Goal: Task Accomplishment & Management: Complete application form

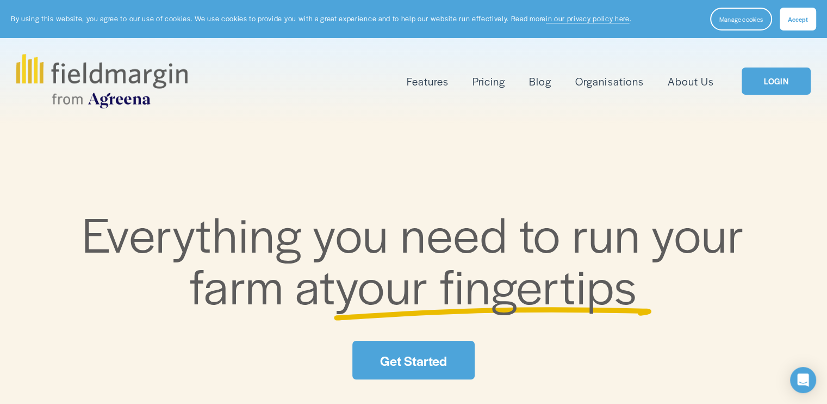
click at [426, 80] on span "Features" at bounding box center [428, 81] width 42 height 16
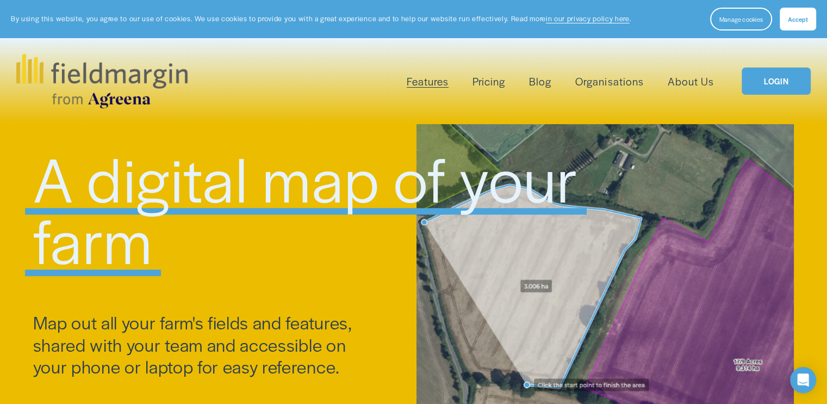
click at [146, 69] on img at bounding box center [101, 81] width 171 height 54
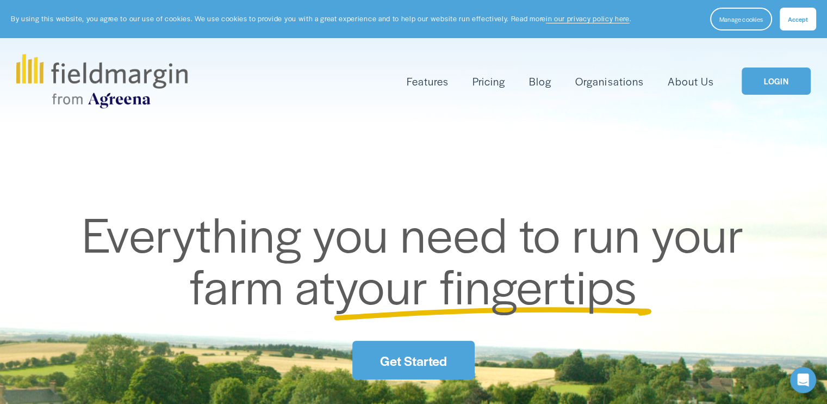
click at [427, 363] on link "Get Started" at bounding box center [413, 360] width 122 height 39
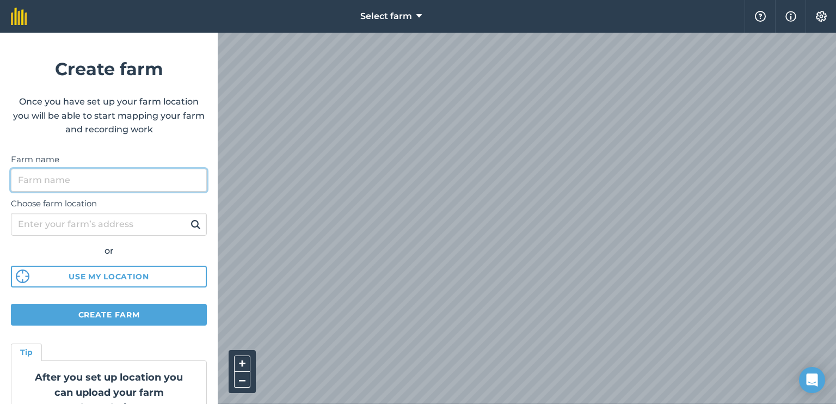
click at [83, 176] on input "Farm name" at bounding box center [109, 180] width 196 height 23
type input "Frome"
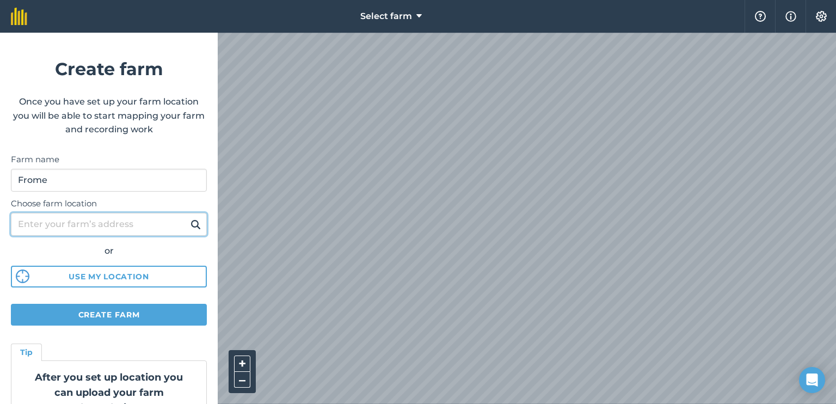
click at [72, 231] on input "Choose farm location" at bounding box center [109, 224] width 196 height 23
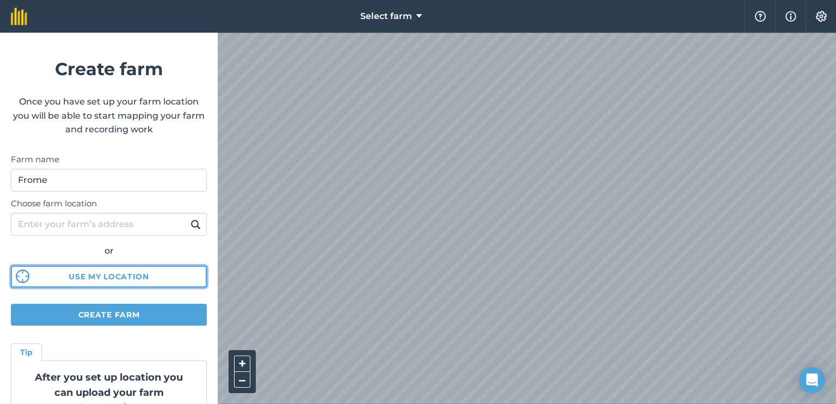
click at [102, 279] on button "Use my location" at bounding box center [109, 276] width 196 height 22
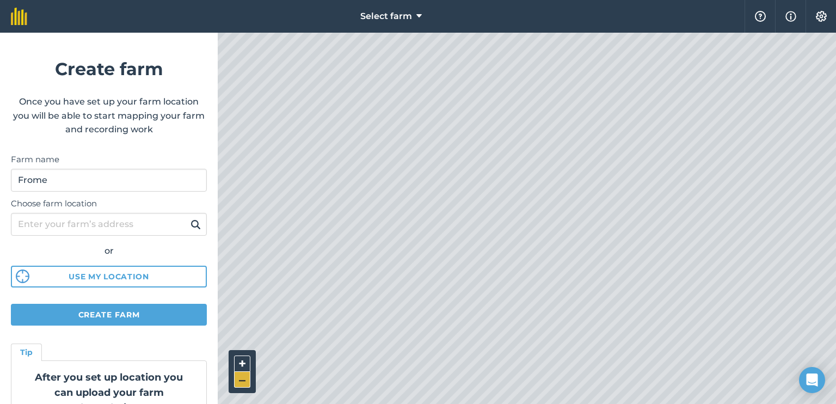
click at [241, 380] on button "–" at bounding box center [242, 380] width 16 height 16
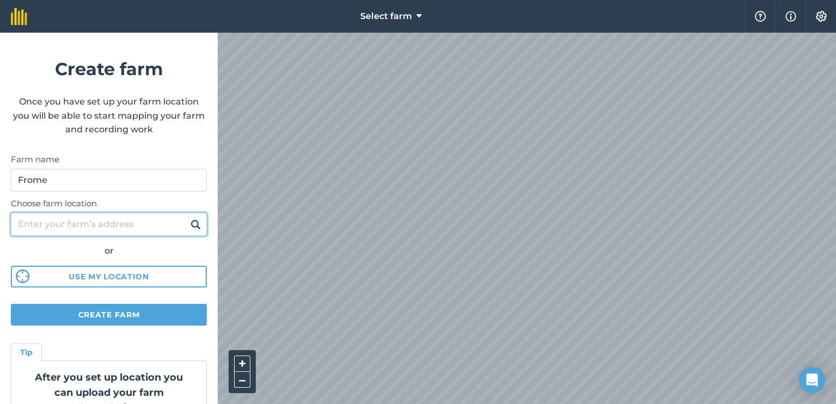
click at [101, 218] on input "Choose farm location" at bounding box center [109, 224] width 196 height 23
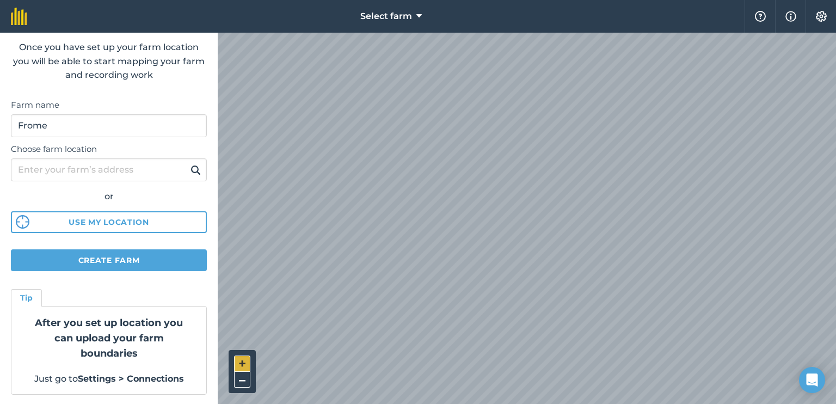
click at [243, 358] on button "+" at bounding box center [242, 363] width 16 height 16
click at [245, 364] on button "+" at bounding box center [242, 363] width 16 height 16
click at [243, 378] on button "–" at bounding box center [242, 380] width 16 height 16
click at [239, 363] on button "+" at bounding box center [242, 363] width 16 height 16
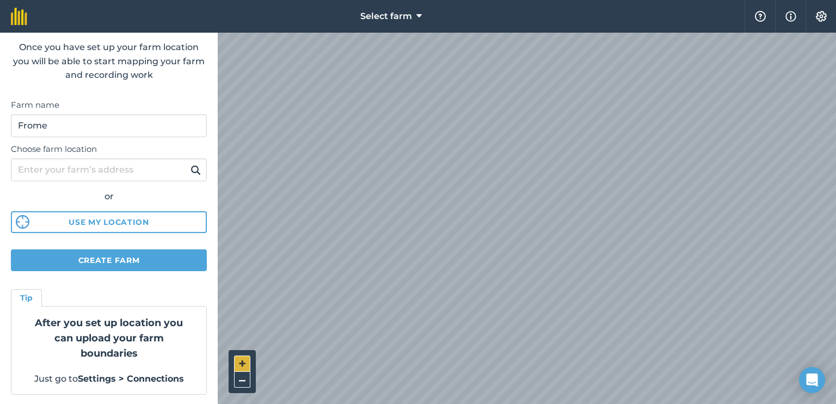
click at [239, 363] on button "+" at bounding box center [242, 363] width 16 height 16
click at [244, 362] on button "+" at bounding box center [242, 363] width 16 height 16
click at [244, 378] on button "–" at bounding box center [242, 380] width 16 height 16
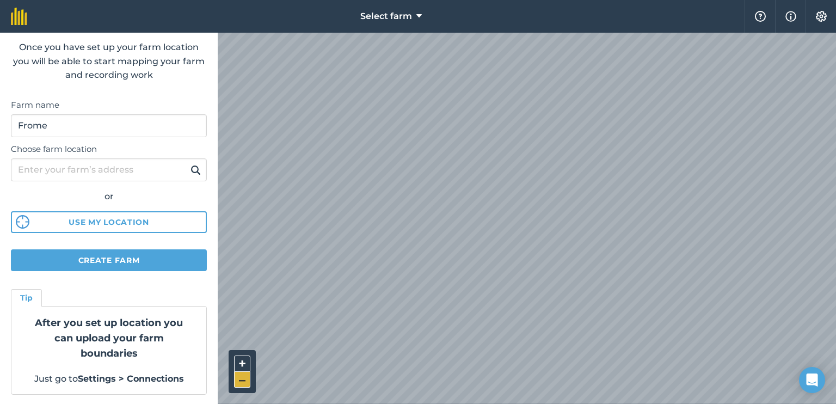
click at [245, 378] on button "–" at bounding box center [242, 380] width 16 height 16
click at [242, 362] on button "+" at bounding box center [242, 363] width 16 height 16
click at [239, 360] on button "+" at bounding box center [242, 363] width 16 height 16
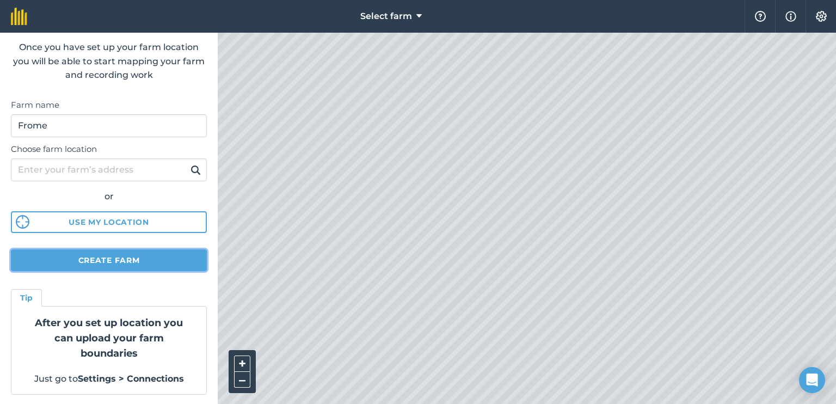
click at [111, 260] on button "Create farm" at bounding box center [109, 260] width 196 height 22
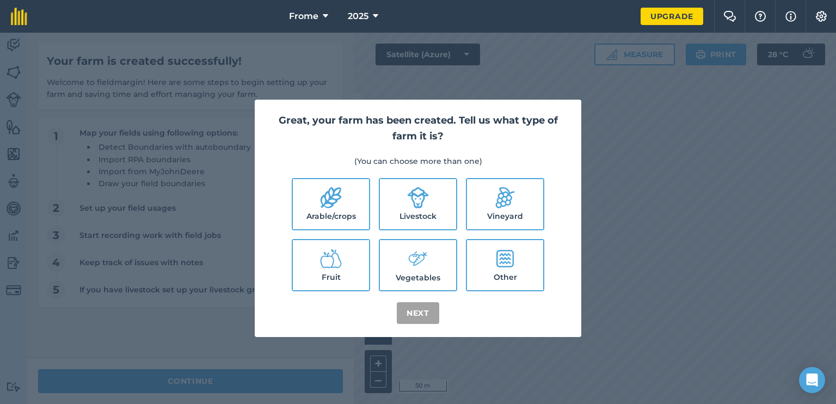
click at [362, 206] on label "Arable/crops" at bounding box center [331, 204] width 76 height 50
checkbox input "true"
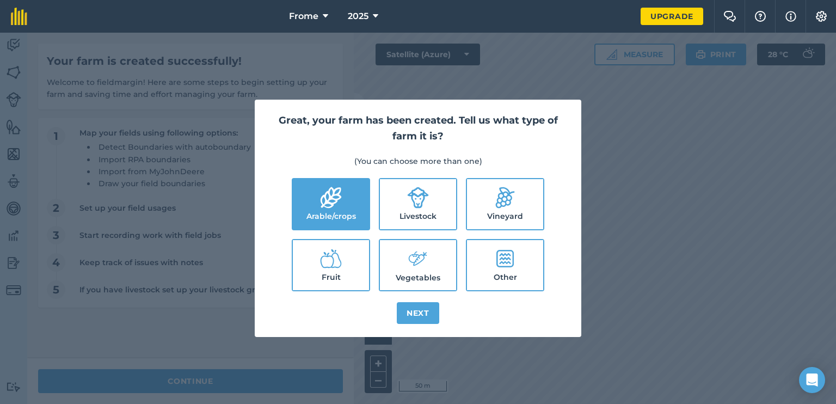
click at [426, 215] on label "Livestock" at bounding box center [418, 204] width 76 height 50
checkbox input "true"
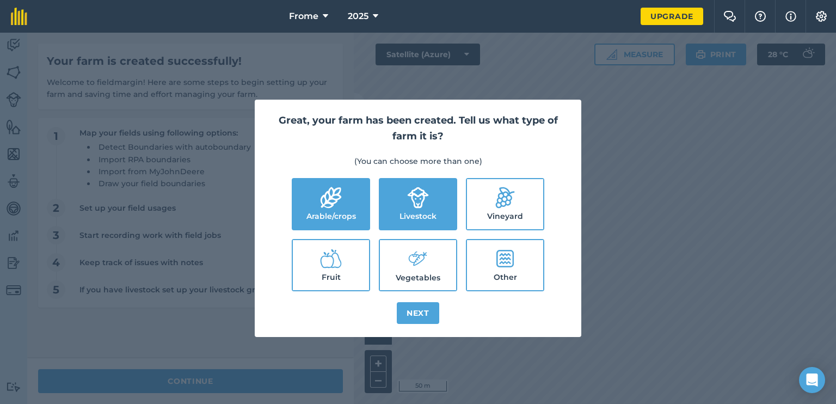
click at [424, 262] on icon at bounding box center [418, 258] width 22 height 23
checkbox input "true"
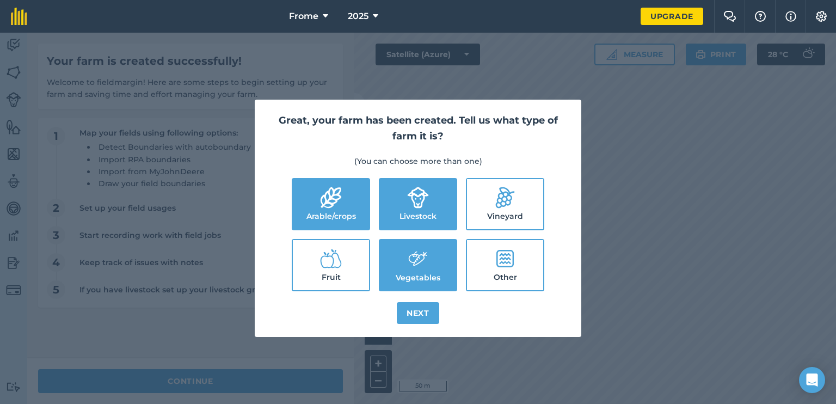
click at [333, 265] on icon at bounding box center [331, 259] width 22 height 22
checkbox input "true"
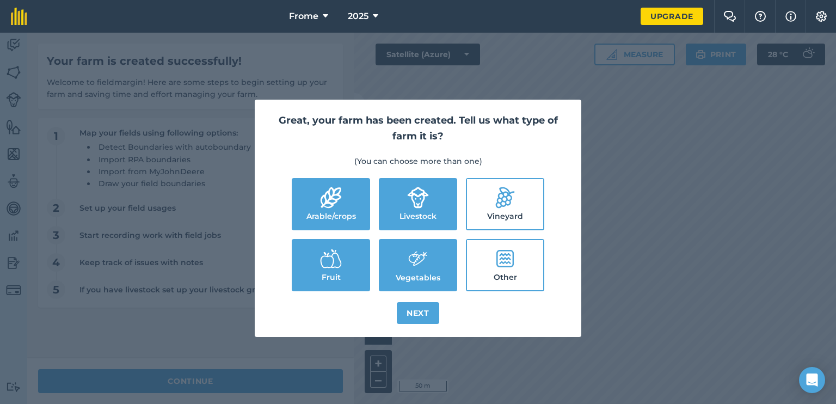
click at [506, 268] on label "Other" at bounding box center [505, 265] width 76 height 50
checkbox input "true"
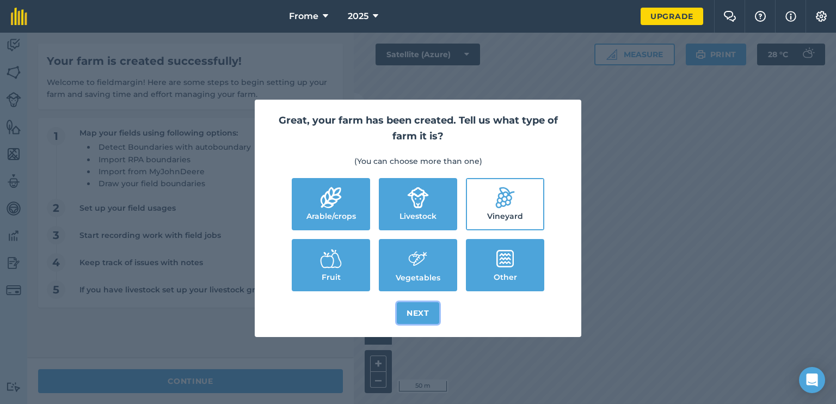
click at [417, 310] on button "Next" at bounding box center [418, 313] width 42 height 22
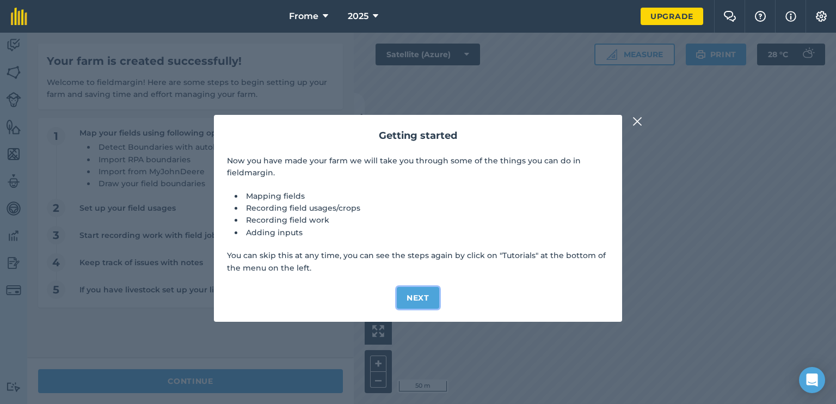
click at [418, 298] on button "Next" at bounding box center [418, 298] width 42 height 22
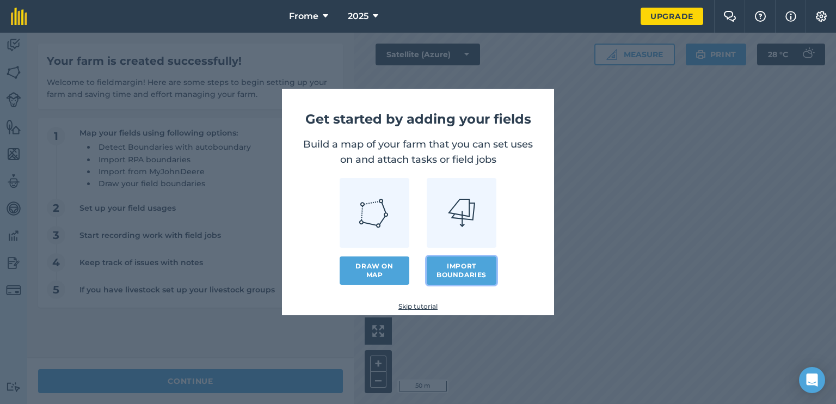
click at [462, 272] on button "Import boundaries" at bounding box center [461, 270] width 70 height 28
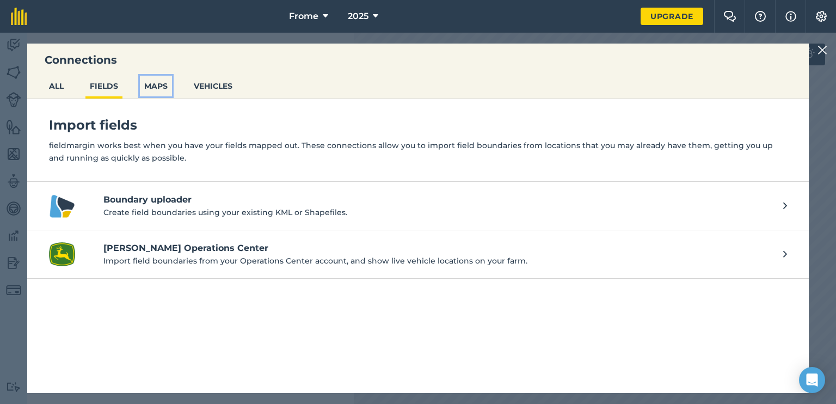
click at [159, 88] on button "MAPS" at bounding box center [156, 86] width 32 height 21
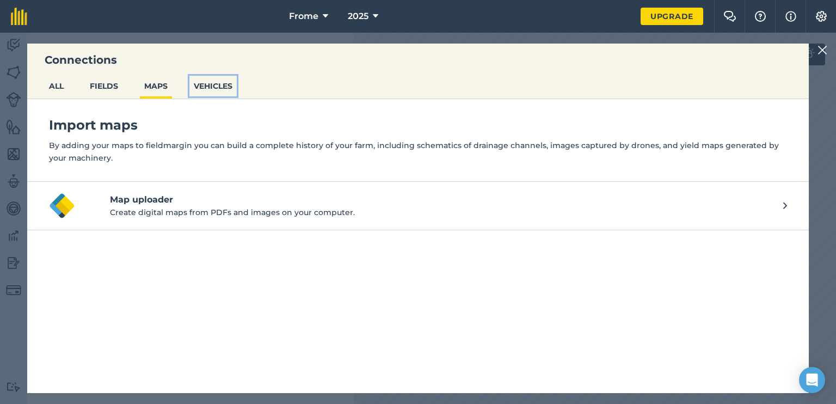
click at [205, 87] on button "VEHICLES" at bounding box center [212, 86] width 47 height 21
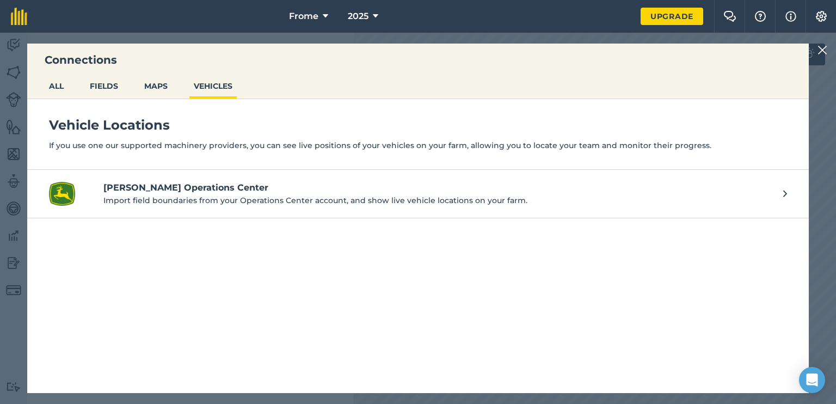
click at [824, 47] on img at bounding box center [822, 50] width 10 height 13
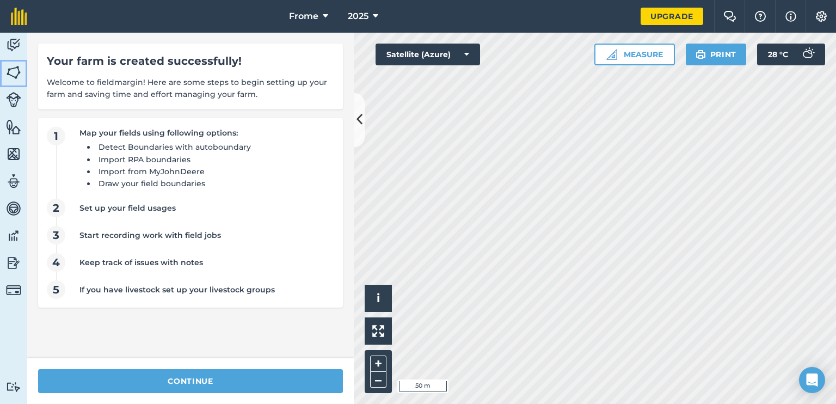
click at [12, 70] on img at bounding box center [13, 72] width 15 height 16
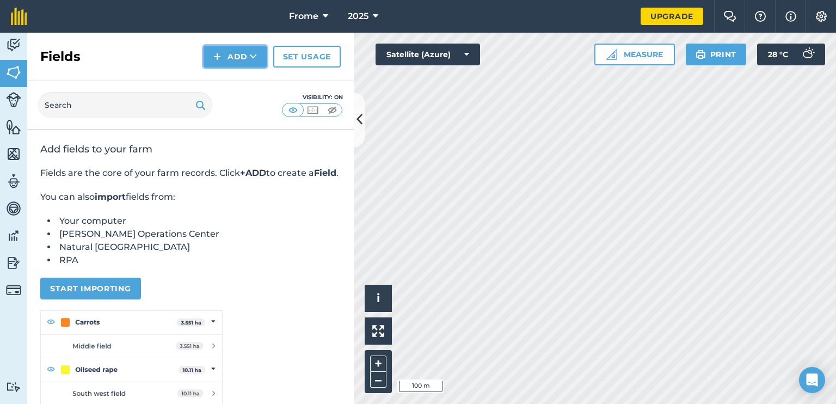
click at [225, 52] on button "Add" at bounding box center [234, 57] width 63 height 22
click at [232, 81] on link "Draw" at bounding box center [235, 81] width 60 height 24
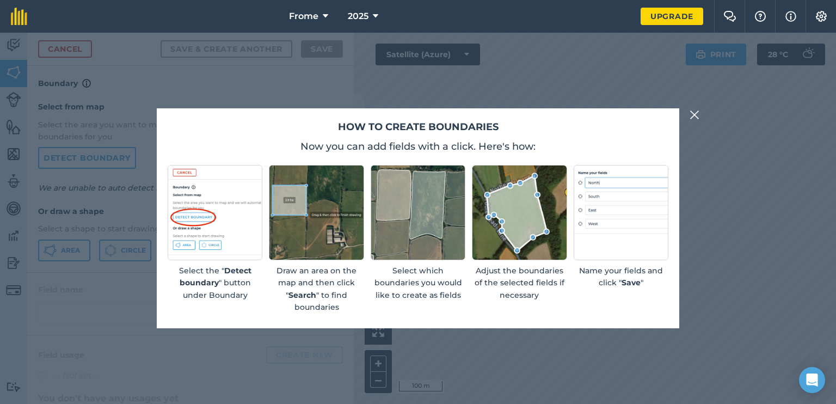
click at [699, 116] on button at bounding box center [694, 114] width 13 height 13
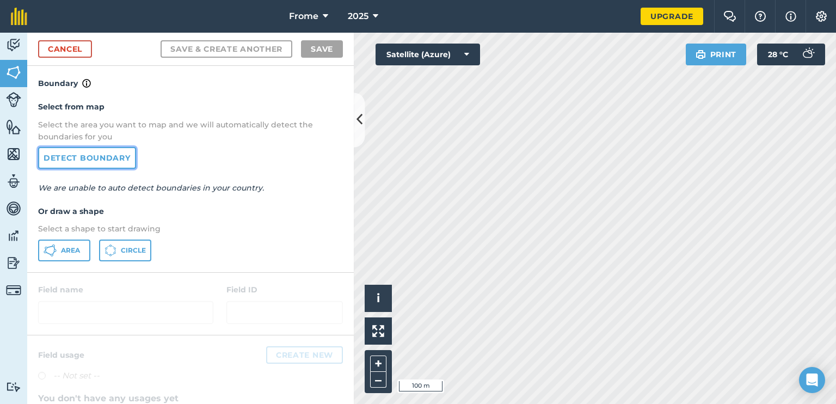
click at [108, 157] on link "Detect boundary" at bounding box center [87, 158] width 98 height 22
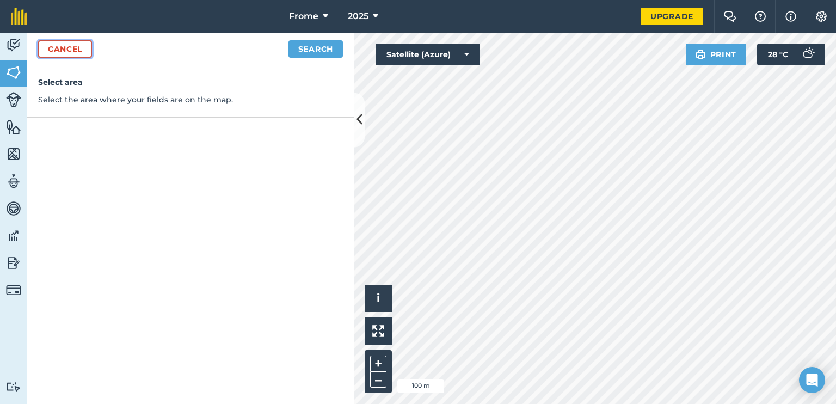
click at [70, 56] on link "Cancel" at bounding box center [65, 48] width 54 height 17
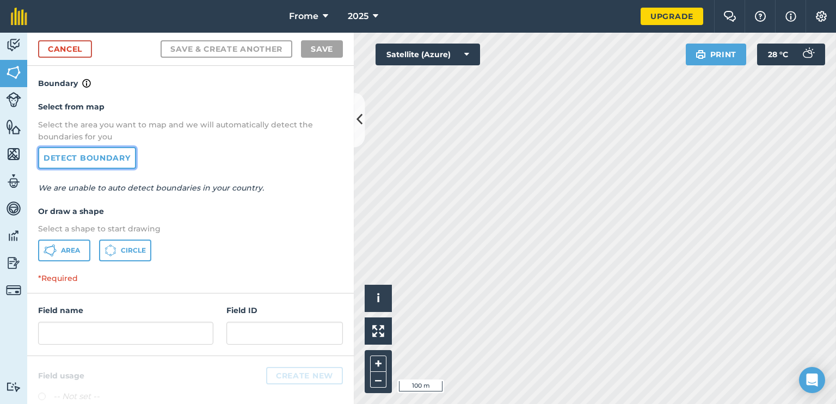
click at [89, 159] on link "Detect boundary" at bounding box center [87, 158] width 98 height 22
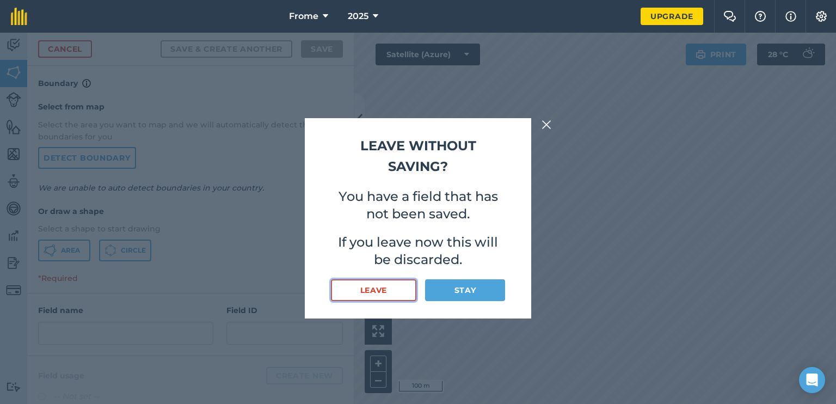
click at [395, 289] on button "Leave" at bounding box center [373, 290] width 85 height 22
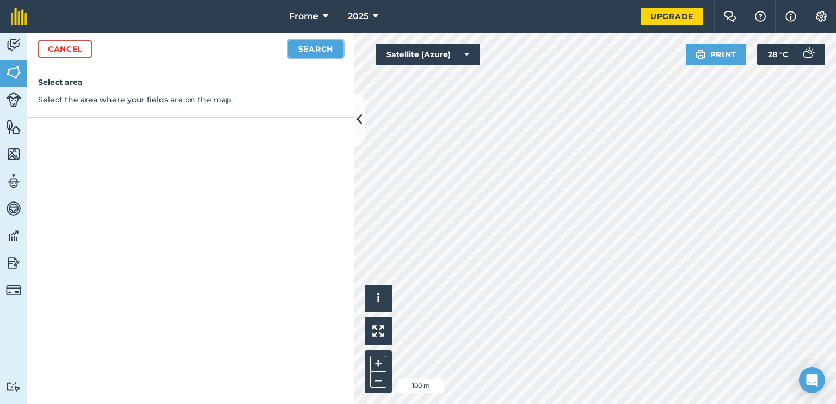
click at [318, 48] on button "Search" at bounding box center [315, 48] width 54 height 17
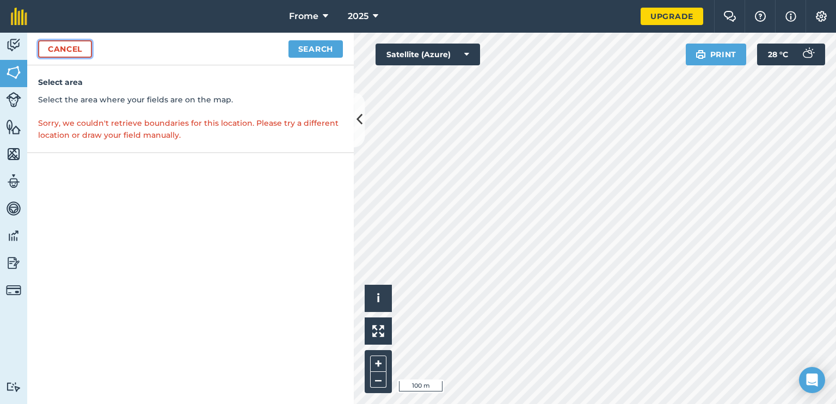
click at [59, 43] on link "Cancel" at bounding box center [65, 48] width 54 height 17
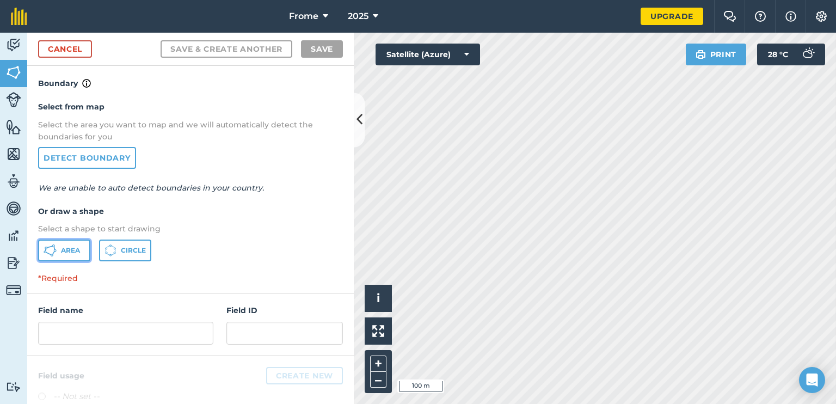
click at [64, 250] on span "Area" at bounding box center [70, 250] width 19 height 9
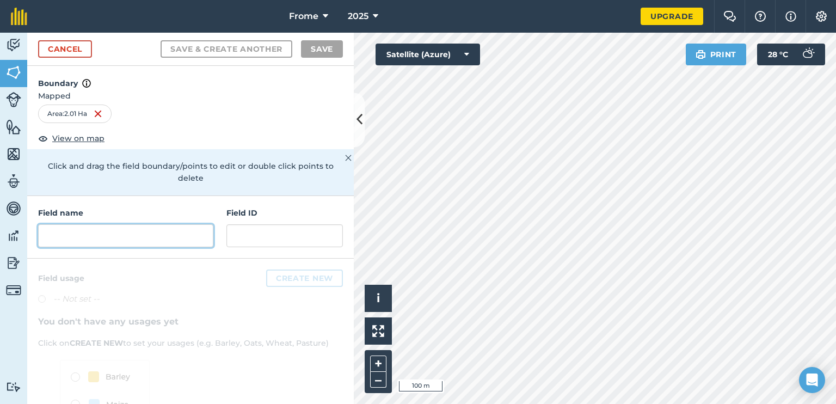
click at [104, 238] on input "text" at bounding box center [125, 235] width 175 height 23
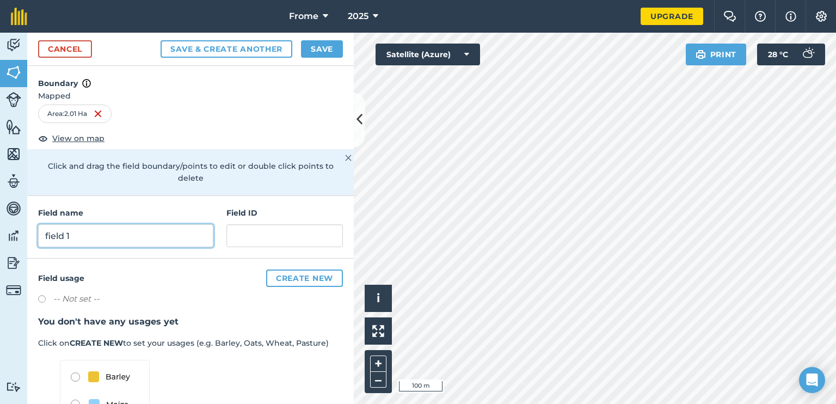
type input "field 1"
click at [316, 47] on button "Save" at bounding box center [322, 48] width 42 height 17
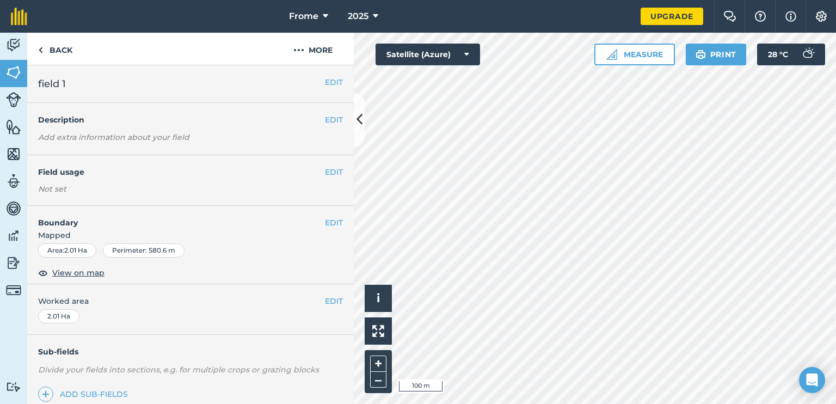
click at [121, 139] on em "Add extra information about your field" at bounding box center [113, 137] width 151 height 10
click at [121, 191] on div "Not set" at bounding box center [190, 188] width 305 height 11
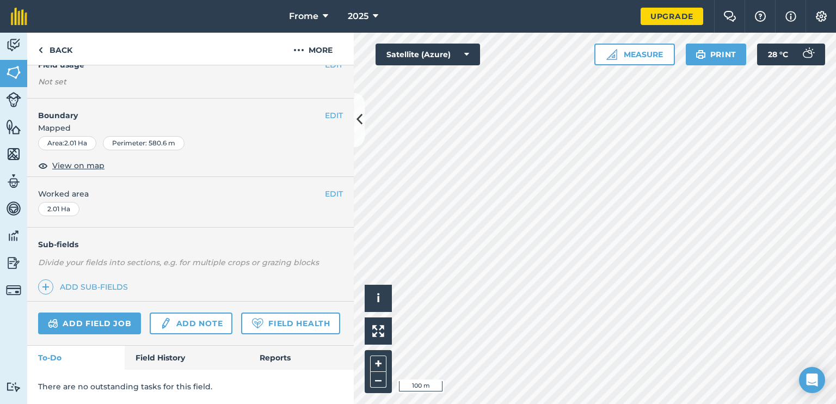
scroll to position [135, 0]
click at [15, 92] on img at bounding box center [13, 99] width 15 height 15
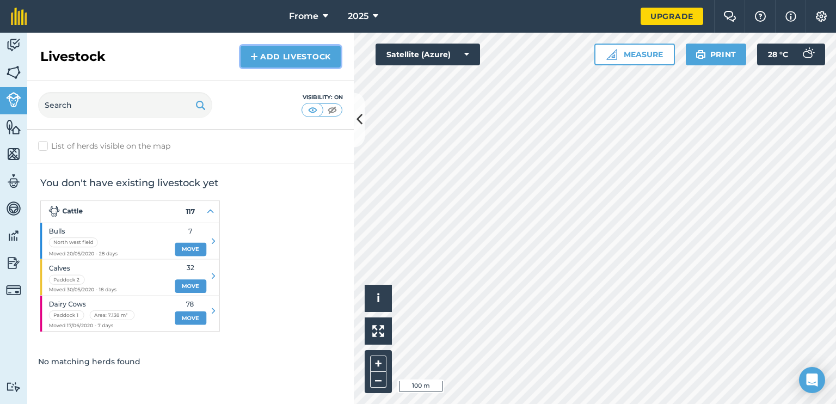
click at [289, 59] on link "Add Livestock" at bounding box center [290, 57] width 100 height 22
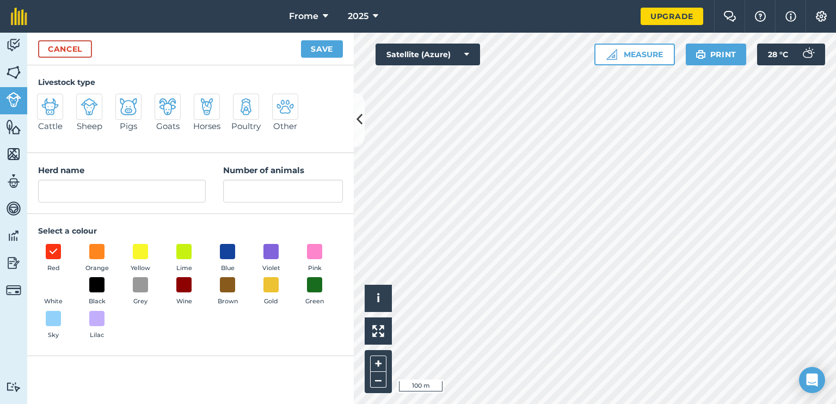
click at [250, 106] on img at bounding box center [245, 106] width 17 height 17
click at [241, 101] on input "Poultry" at bounding box center [237, 97] width 7 height 7
radio input "true"
type input "Poultry"
click at [255, 189] on input "Number of animals" at bounding box center [283, 191] width 120 height 23
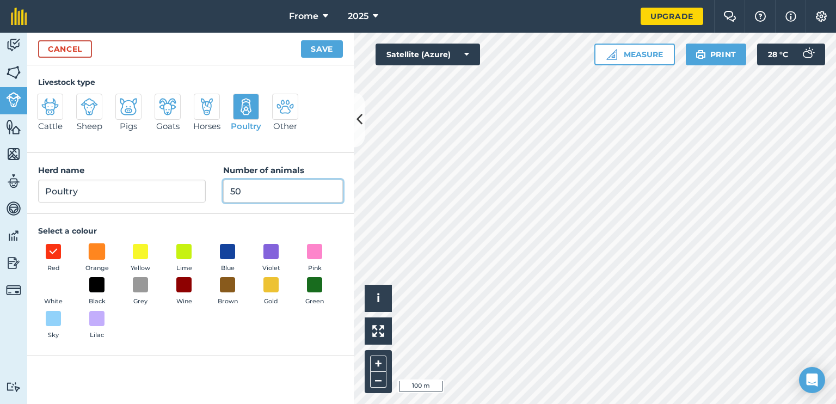
type input "50"
click at [101, 255] on span at bounding box center [97, 251] width 17 height 17
click at [319, 47] on button "Save" at bounding box center [322, 48] width 42 height 17
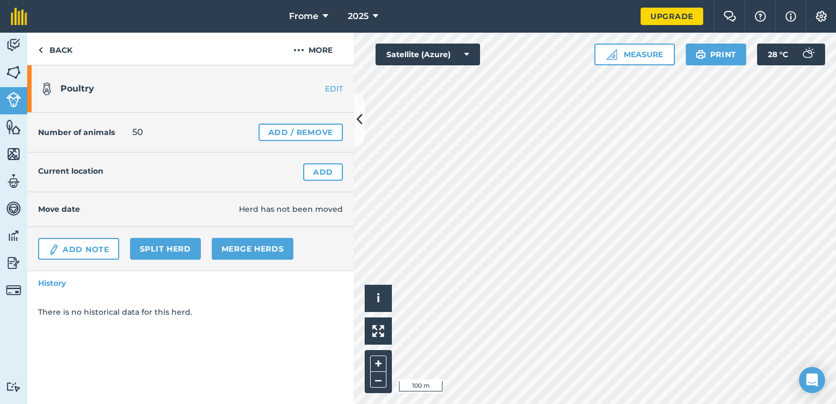
click at [78, 132] on h4 "Number of animals" at bounding box center [76, 132] width 77 height 12
click at [81, 133] on h4 "Number of animals" at bounding box center [76, 132] width 77 height 12
drag, startPoint x: 69, startPoint y: 189, endPoint x: 91, endPoint y: 119, distance: 73.3
click at [91, 119] on div "Poultry EDIT Number of animals 50 Add / Remove Current location Add Move date H…" at bounding box center [190, 234] width 326 height 338
click at [91, 119] on div "Number of animals 50 Add / Remove" at bounding box center [190, 133] width 326 height 40
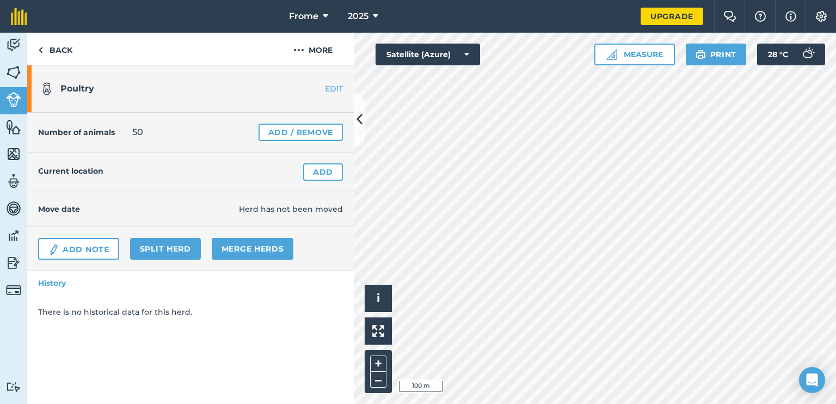
click at [113, 132] on h4 "Number of animals" at bounding box center [76, 132] width 77 height 12
click at [13, 126] on img at bounding box center [13, 127] width 15 height 16
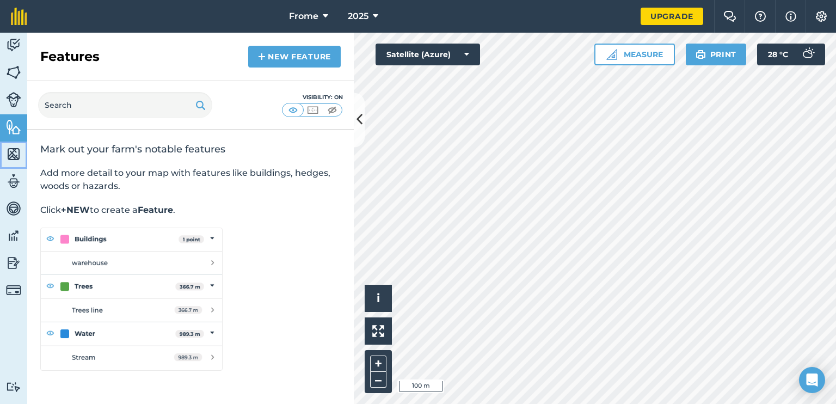
click at [2, 152] on link "Maps" at bounding box center [13, 154] width 27 height 27
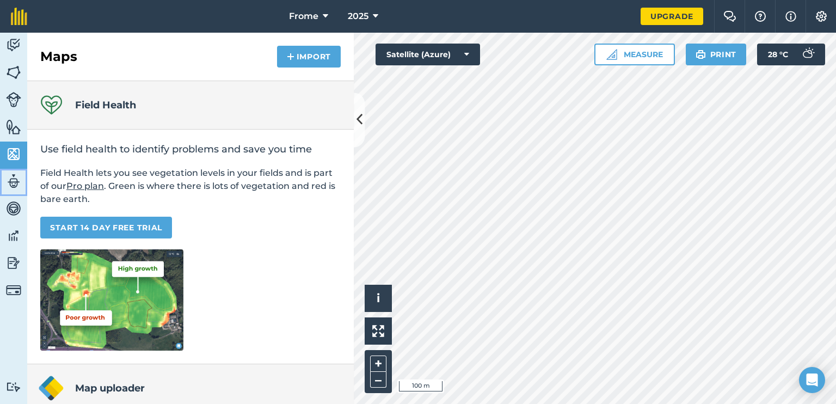
click at [15, 181] on img at bounding box center [13, 181] width 15 height 16
select select "MEMBER"
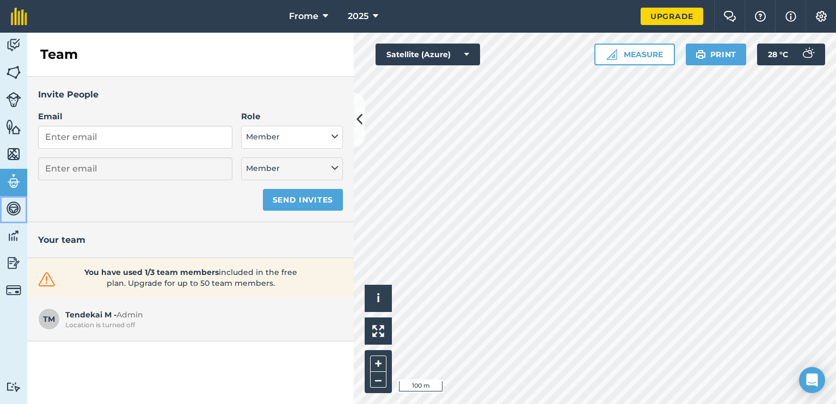
click at [12, 208] on img at bounding box center [13, 208] width 15 height 16
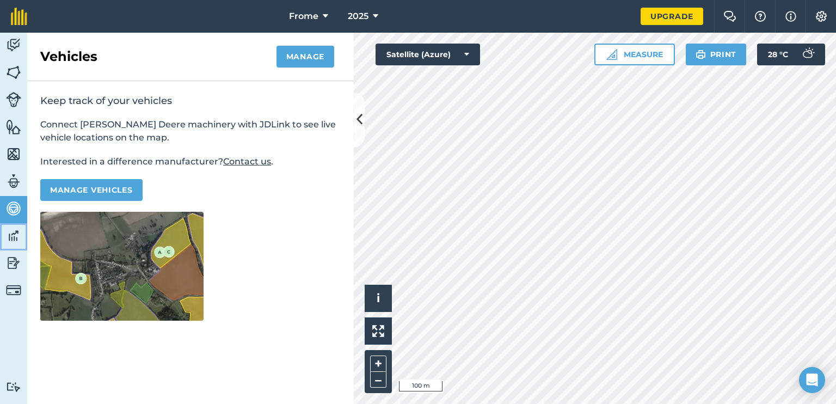
click at [15, 241] on img at bounding box center [13, 235] width 15 height 16
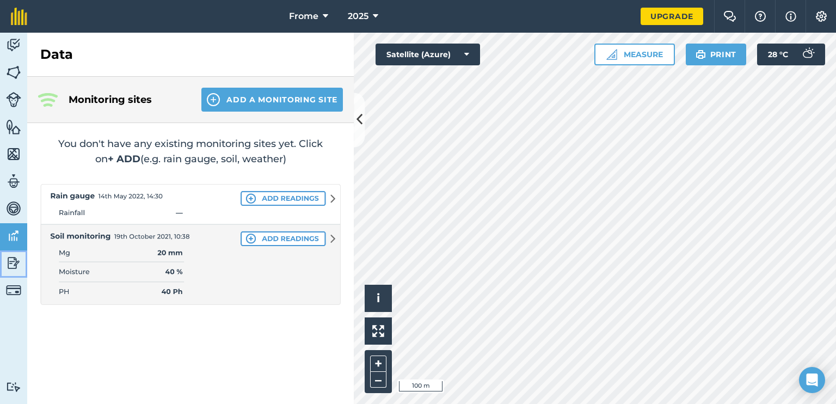
click at [14, 259] on img at bounding box center [13, 263] width 15 height 16
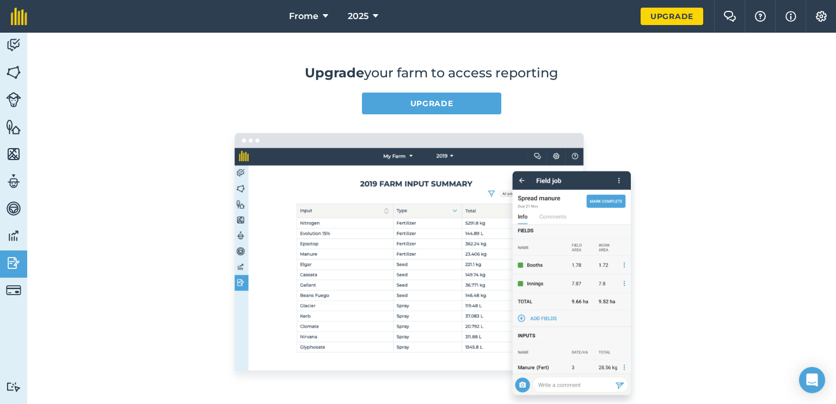
scroll to position [54, 0]
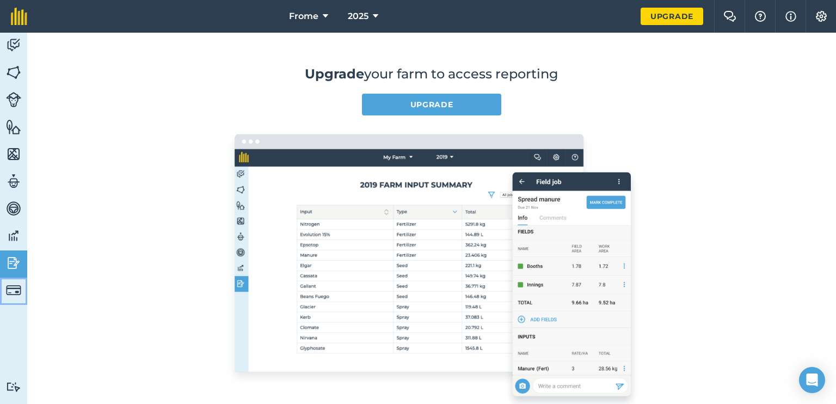
click at [22, 288] on link "Billing" at bounding box center [13, 290] width 27 height 27
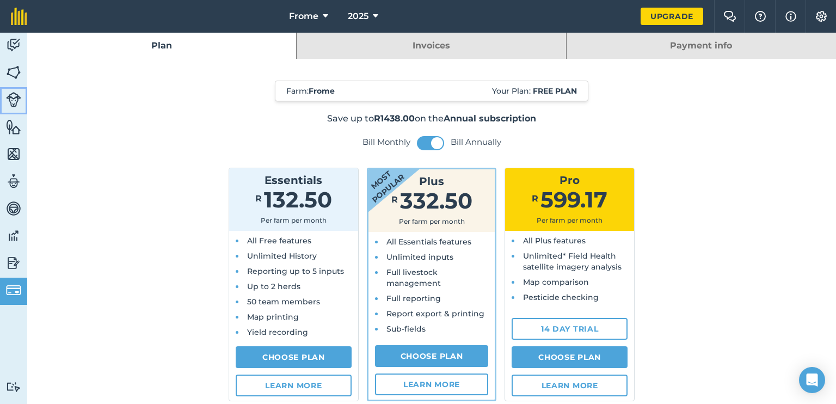
click at [14, 99] on img at bounding box center [13, 99] width 15 height 15
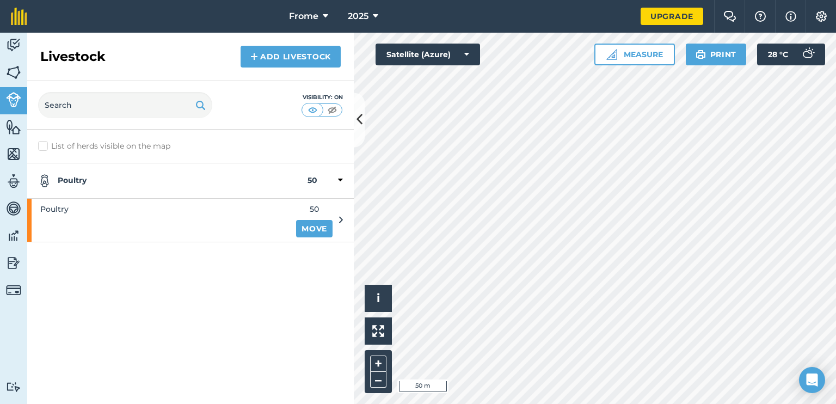
click at [311, 209] on span "50" at bounding box center [314, 209] width 36 height 12
click at [189, 238] on div "Poultry" at bounding box center [158, 220] width 262 height 42
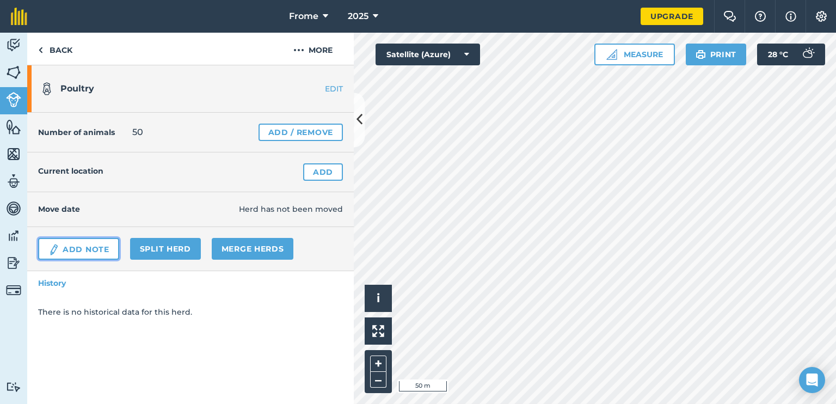
click at [82, 245] on link "Add Note" at bounding box center [78, 249] width 81 height 22
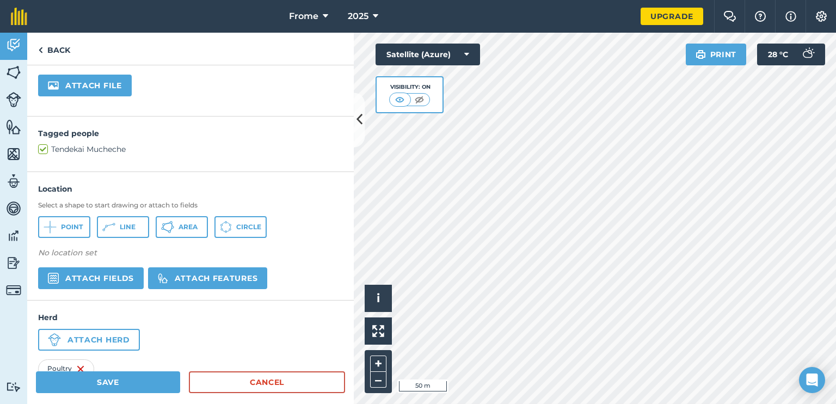
scroll to position [239, 0]
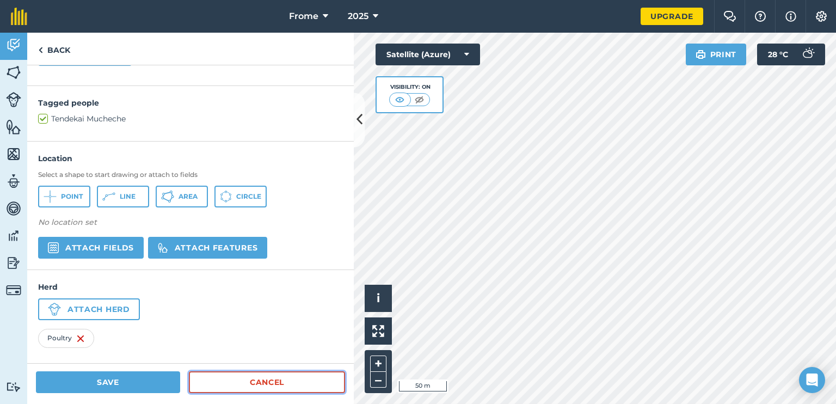
click at [233, 382] on link "Cancel" at bounding box center [267, 382] width 156 height 22
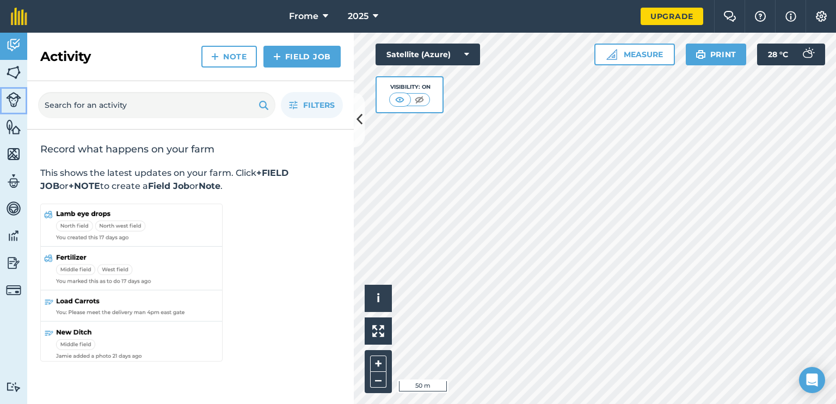
click at [13, 108] on link "Livestock" at bounding box center [13, 100] width 27 height 27
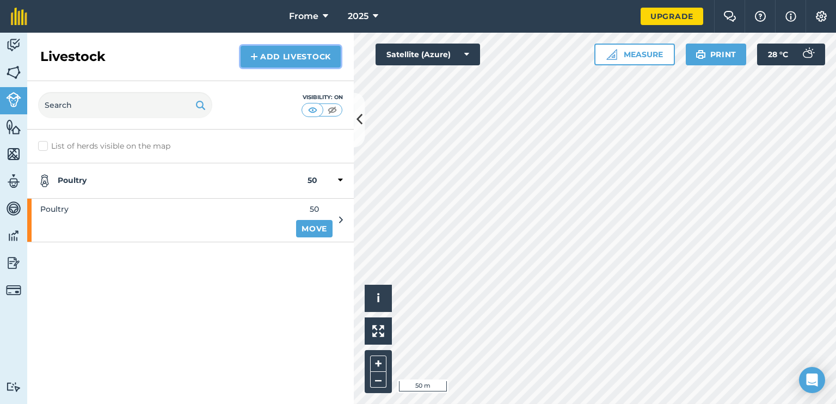
click at [299, 53] on link "Add Livestock" at bounding box center [290, 57] width 100 height 22
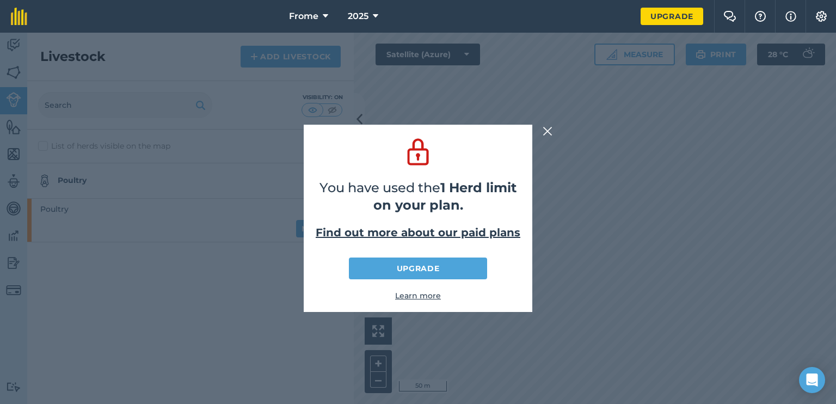
click at [546, 132] on img at bounding box center [547, 131] width 10 height 13
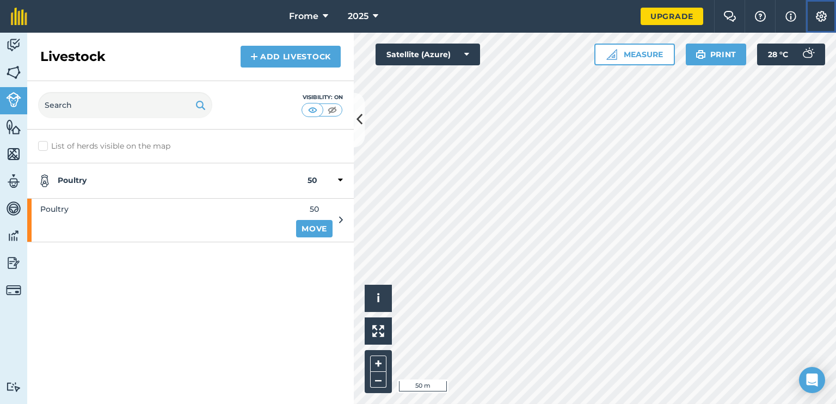
click at [820, 17] on img at bounding box center [820, 16] width 13 height 11
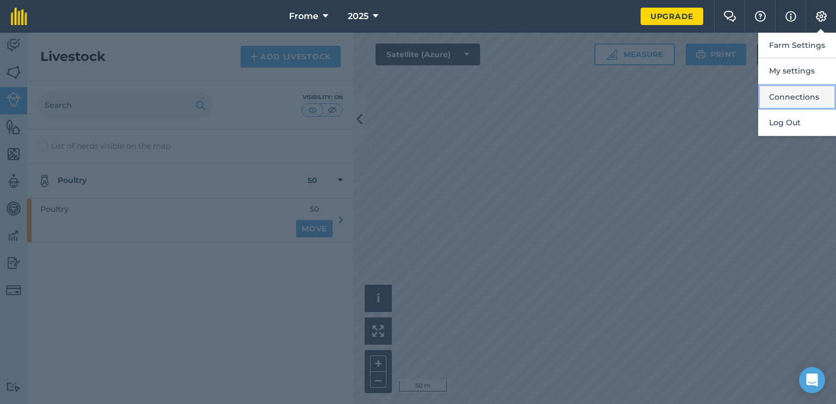
click at [790, 94] on button "Connections" at bounding box center [797, 97] width 78 height 26
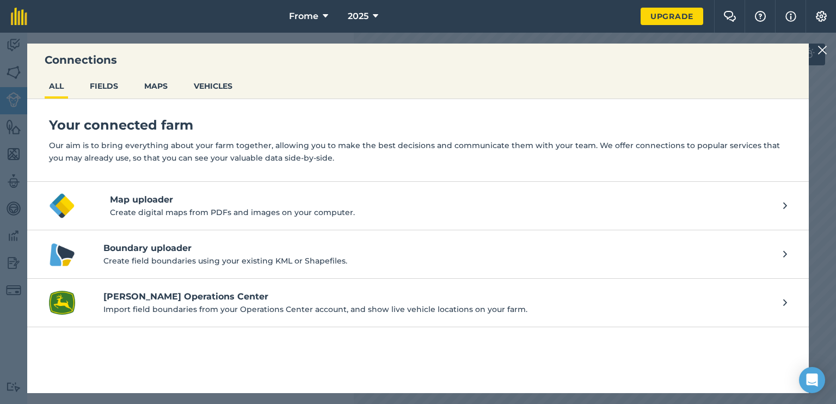
click at [821, 50] on img at bounding box center [822, 50] width 10 height 13
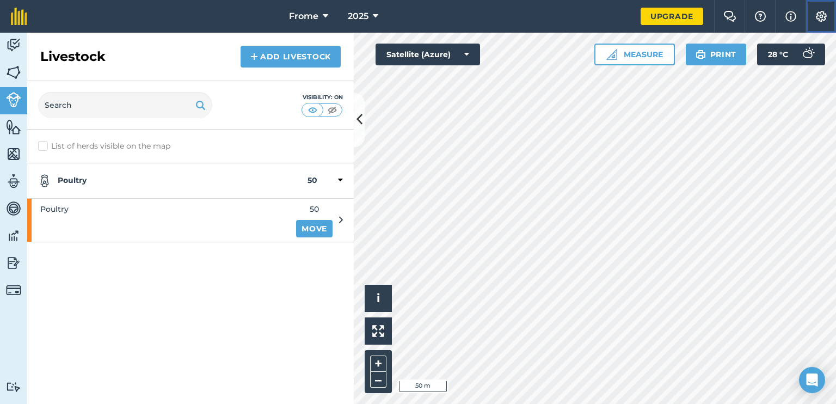
click at [822, 19] on img at bounding box center [820, 16] width 13 height 11
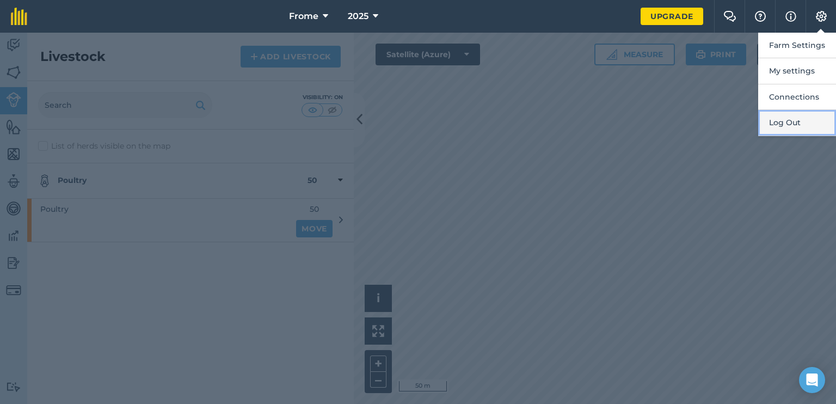
click at [788, 123] on button "Log Out" at bounding box center [797, 123] width 78 height 26
